Goal: Book appointment/travel/reservation

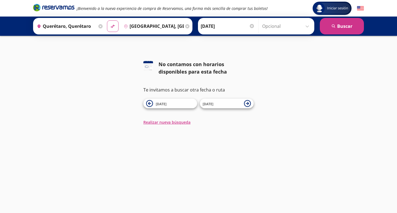
click at [222, 27] on input "[DATE]" at bounding box center [228, 26] width 54 height 14
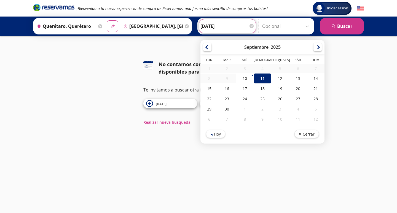
click at [258, 85] on div "18" at bounding box center [262, 88] width 18 height 10
type input "[DATE]"
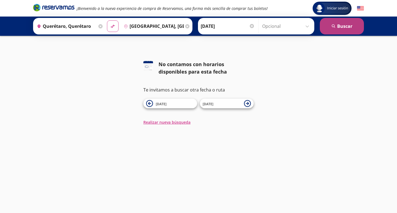
click at [331, 27] on button "search [GEOGRAPHIC_DATA]" at bounding box center [342, 26] width 44 height 17
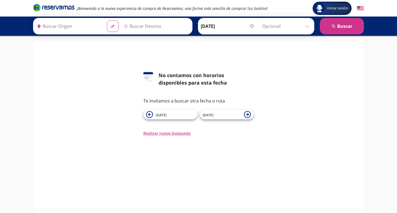
type input "[GEOGRAPHIC_DATA], [GEOGRAPHIC_DATA]"
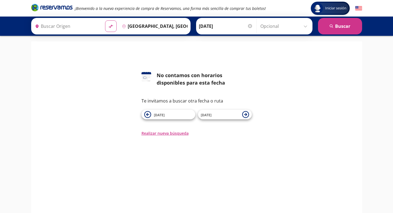
type input "Querétaro, Querétaro"
click at [169, 117] on span "[DATE]" at bounding box center [173, 114] width 39 height 7
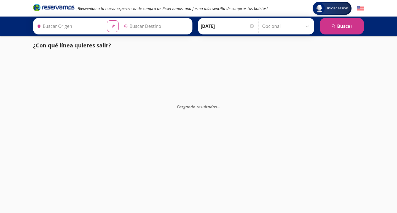
type input "[GEOGRAPHIC_DATA], [GEOGRAPHIC_DATA]"
type input "Querétaro, Querétaro"
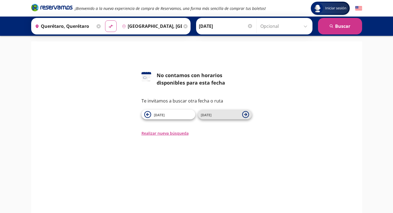
click at [218, 118] on span "[DATE]" at bounding box center [220, 114] width 39 height 7
type input "[GEOGRAPHIC_DATA], [GEOGRAPHIC_DATA]"
type input "Querétaro, Querétaro"
click at [218, 118] on span "[DATE]" at bounding box center [220, 114] width 39 height 7
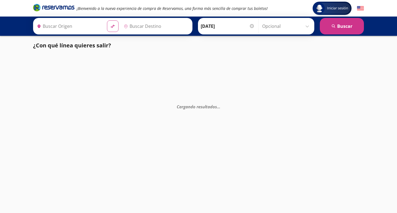
type input "Querétaro, Querétaro"
type input "[GEOGRAPHIC_DATA], [GEOGRAPHIC_DATA]"
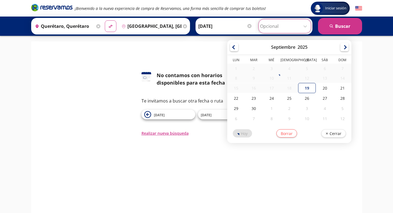
click at [298, 27] on input "Opcional" at bounding box center [284, 26] width 49 height 14
click at [320, 90] on div "20" at bounding box center [325, 88] width 18 height 10
type input "[DATE]"
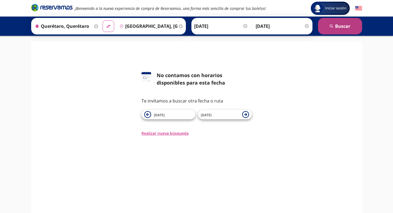
click at [333, 18] on button "search [GEOGRAPHIC_DATA]" at bounding box center [340, 26] width 44 height 17
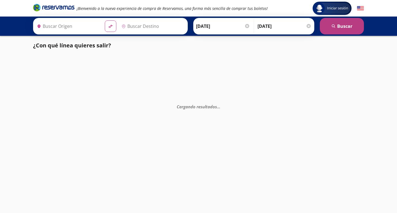
type input "Querétaro, Querétaro"
type input "[GEOGRAPHIC_DATA], [GEOGRAPHIC_DATA]"
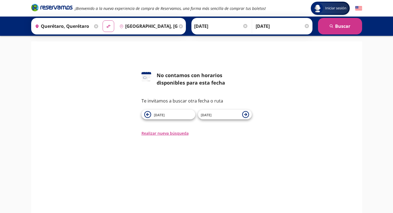
click at [306, 26] on div at bounding box center [306, 26] width 4 height 4
click at [135, 27] on input "[GEOGRAPHIC_DATA], [GEOGRAPHIC_DATA]" at bounding box center [151, 26] width 62 height 14
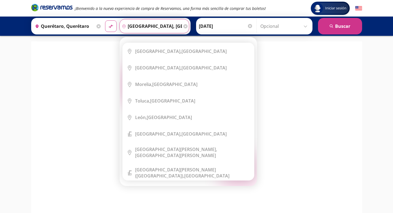
drag, startPoint x: 171, startPoint y: 28, endPoint x: 38, endPoint y: 20, distance: 132.7
click at [38, 20] on div "Origen heroicons:map-pin-20-solid [GEOGRAPHIC_DATA], [GEOGRAPHIC_DATA] Destino …" at bounding box center [110, 26] width 159 height 17
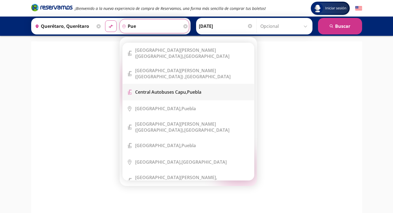
click at [148, 89] on b "Central Autobuses Capu," at bounding box center [161, 92] width 52 height 6
type input "Central Autobuses Capu, [GEOGRAPHIC_DATA]"
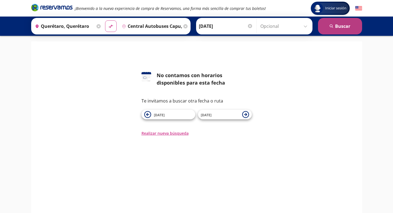
click at [356, 28] on button "search [GEOGRAPHIC_DATA]" at bounding box center [340, 26] width 44 height 17
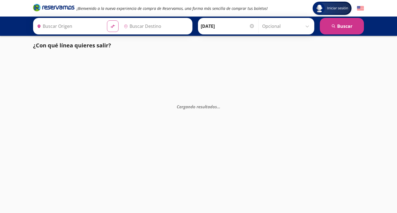
type input "Querétaro, Querétaro"
type input "Central Autobuses Capu, [GEOGRAPHIC_DATA]"
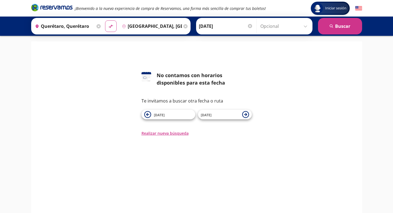
click at [156, 29] on input "[GEOGRAPHIC_DATA], [GEOGRAPHIC_DATA]" at bounding box center [151, 26] width 62 height 14
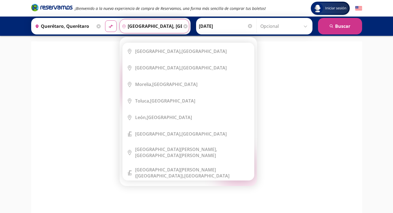
drag, startPoint x: 171, startPoint y: 29, endPoint x: 48, endPoint y: 25, distance: 122.7
click at [48, 25] on div "Origen heroicons:map-pin-20-solid [GEOGRAPHIC_DATA], [GEOGRAPHIC_DATA] Destino …" at bounding box center [110, 26] width 159 height 17
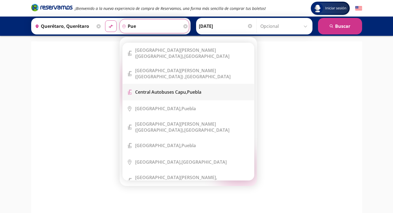
click at [165, 89] on b "Central Autobuses Capu," at bounding box center [161, 92] width 52 height 6
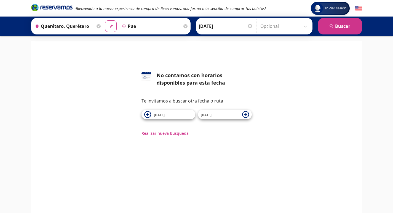
type input "Central Autobuses Capu, [GEOGRAPHIC_DATA]"
click at [343, 22] on p "Iniciar sesión" at bounding box center [333, 21] width 22 height 5
click at [352, 25] on button "search [GEOGRAPHIC_DATA]" at bounding box center [340, 26] width 44 height 17
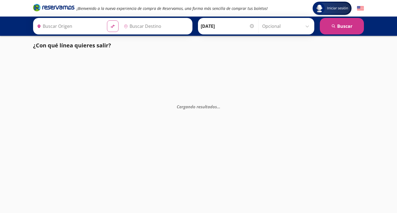
type input "Central Autobuses Capu, [GEOGRAPHIC_DATA]"
type input "Querétaro, Querétaro"
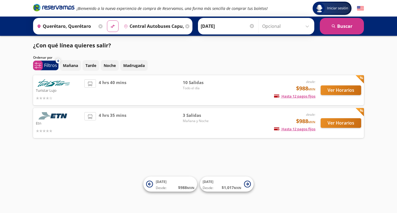
click at [229, 31] on input "[DATE]" at bounding box center [228, 26] width 54 height 14
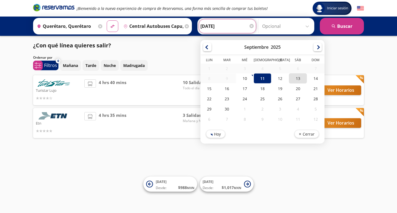
click at [301, 78] on div "13" at bounding box center [298, 78] width 18 height 10
type input "13-Sep-25"
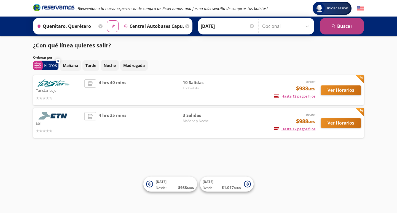
click at [336, 28] on button "search [GEOGRAPHIC_DATA]" at bounding box center [342, 26] width 44 height 17
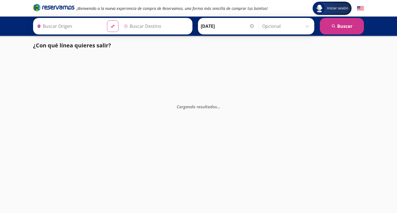
type input "Central Autobuses Capu, [GEOGRAPHIC_DATA]"
type input "Querétaro, Querétaro"
